Goal: Information Seeking & Learning: Learn about a topic

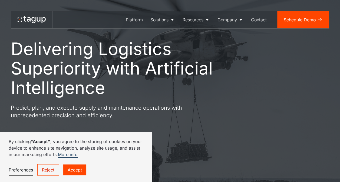
click at [44, 172] on link "Reject" at bounding box center [48, 169] width 22 height 11
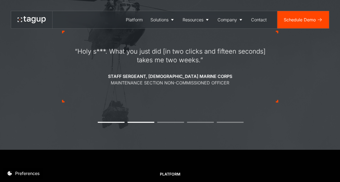
scroll to position [536, 0]
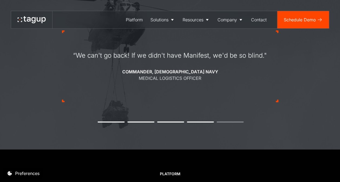
click at [110, 121] on div "“We can't go back! If we didn't have Manifest, we'd be so blind." Commander, U.…" at bounding box center [170, 66] width 216 height 123
click at [110, 123] on div "“We can't go back! If we didn't have Manifest, we'd be so blind." Commander, U.…" at bounding box center [170, 66] width 216 height 123
click at [110, 122] on button "1" at bounding box center [111, 122] width 27 height 1
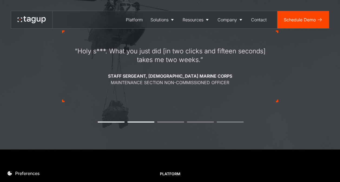
click at [136, 122] on button "2" at bounding box center [140, 122] width 27 height 1
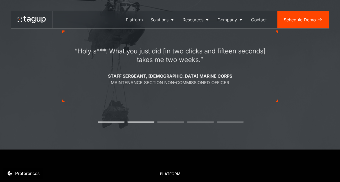
click at [136, 122] on button "2" at bounding box center [140, 122] width 27 height 1
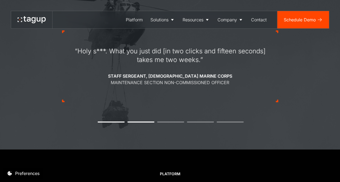
click at [134, 121] on div "“Holy s***. What you just did [in two clicks and fifteen seconds] takes me two …" at bounding box center [170, 66] width 216 height 123
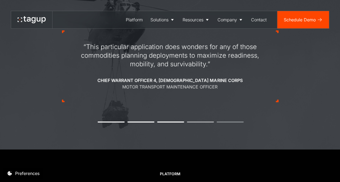
click at [190, 122] on li "4" at bounding box center [200, 122] width 27 height 1
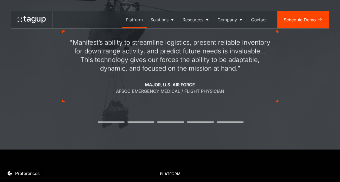
click at [135, 18] on div "Platform" at bounding box center [134, 20] width 17 height 6
